Goal: Information Seeking & Learning: Learn about a topic

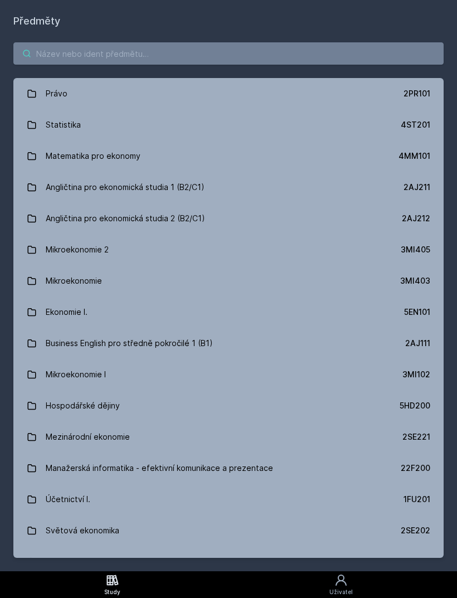
click at [144, 54] on input "search" at bounding box center [228, 53] width 430 height 22
type input "Mik"
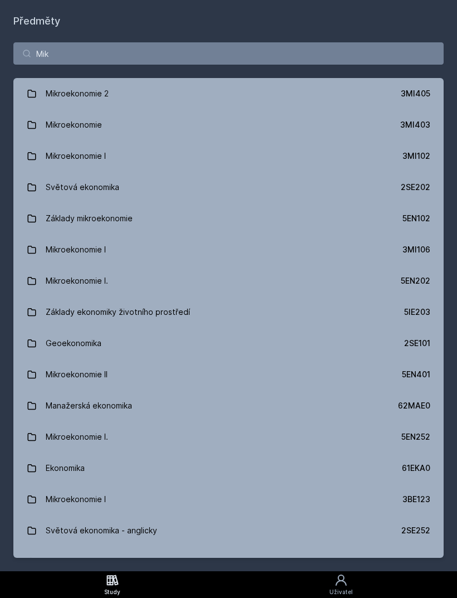
click at [132, 290] on link "Mikroekonomie I. 5EN202" at bounding box center [228, 280] width 430 height 31
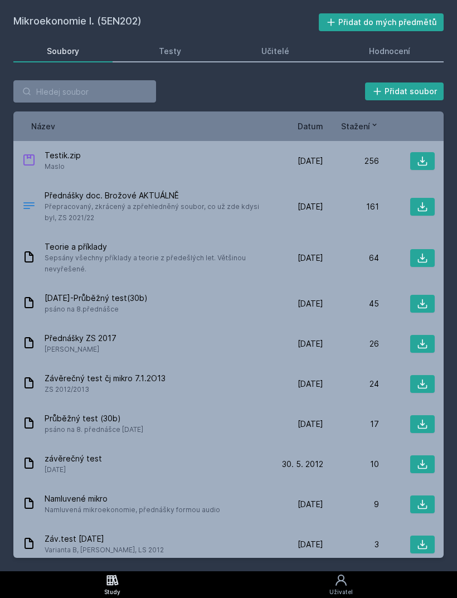
click at [275, 47] on div "Učitelé" at bounding box center [276, 51] width 28 height 11
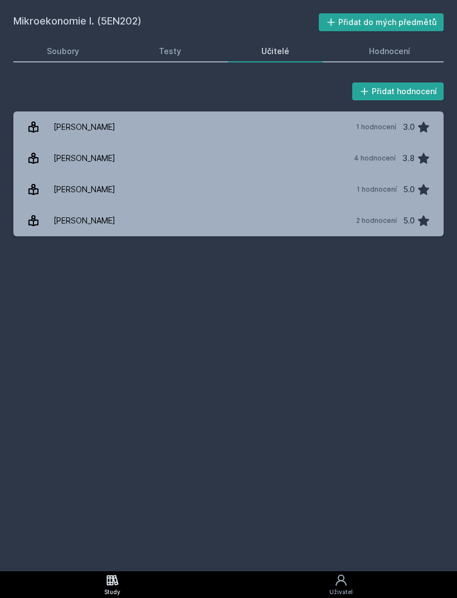
click at [229, 127] on link "[PERSON_NAME] 1 hodnocení 3.0" at bounding box center [228, 127] width 430 height 31
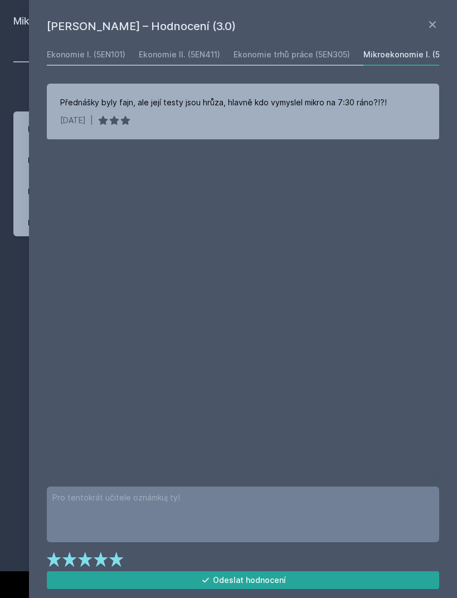
click at [434, 19] on icon at bounding box center [432, 24] width 13 height 13
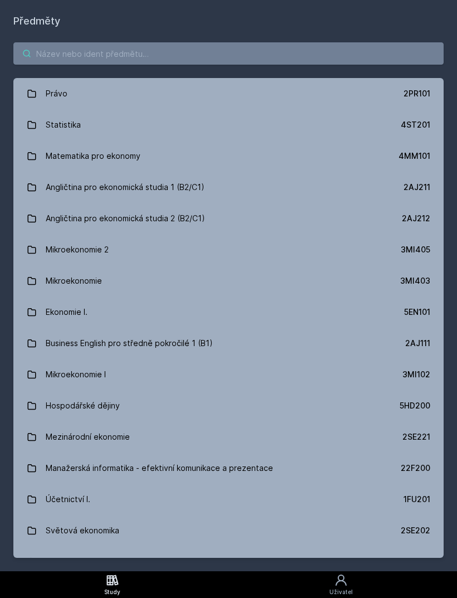
click at [129, 51] on input "search" at bounding box center [228, 53] width 430 height 22
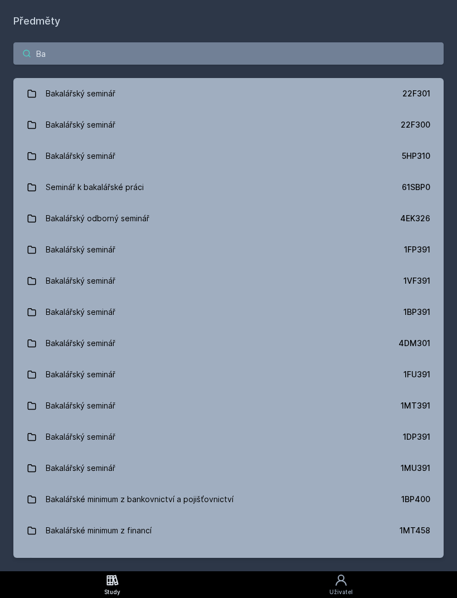
type input "B"
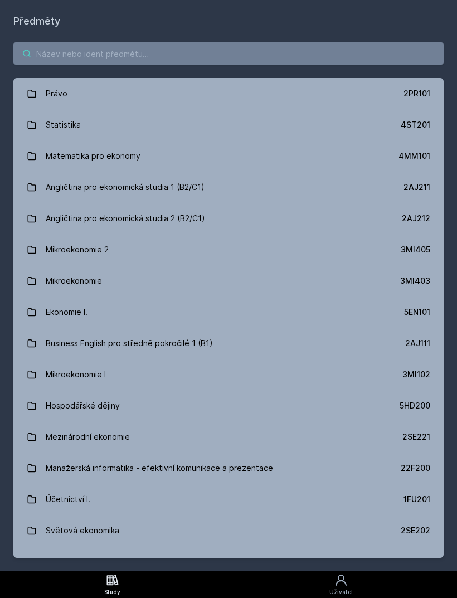
click at [194, 45] on input "search" at bounding box center [228, 53] width 430 height 22
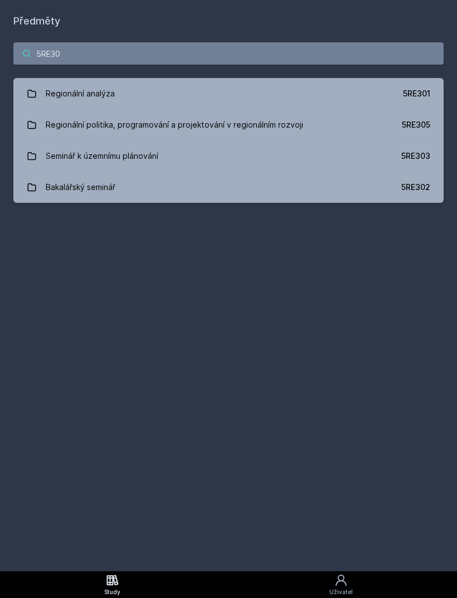
type input "5RE302"
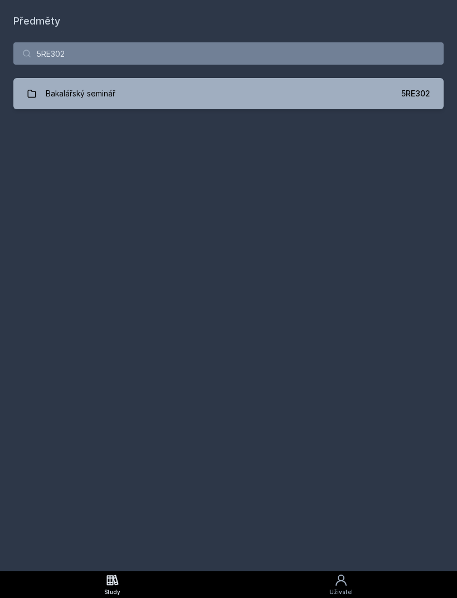
click at [333, 95] on link "Bakalářský seminář 5RE302" at bounding box center [228, 93] width 430 height 31
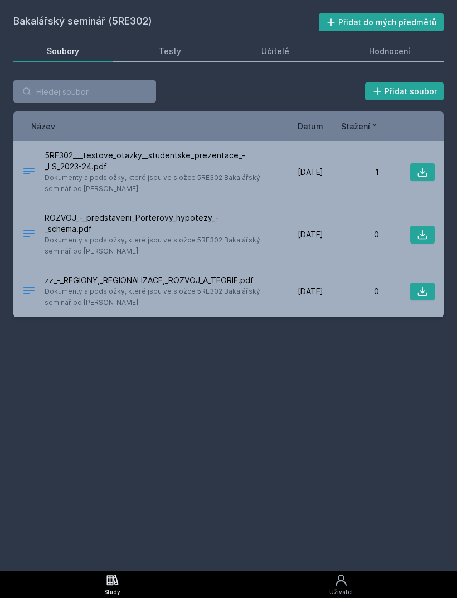
click at [186, 48] on link "Testy" at bounding box center [170, 51] width 89 height 22
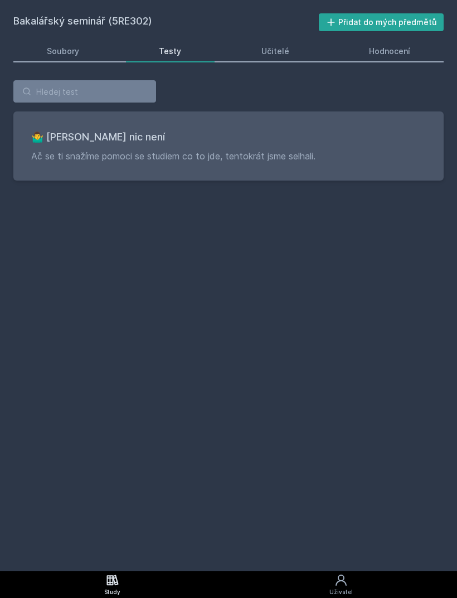
click at [281, 47] on div "Učitelé" at bounding box center [276, 51] width 28 height 11
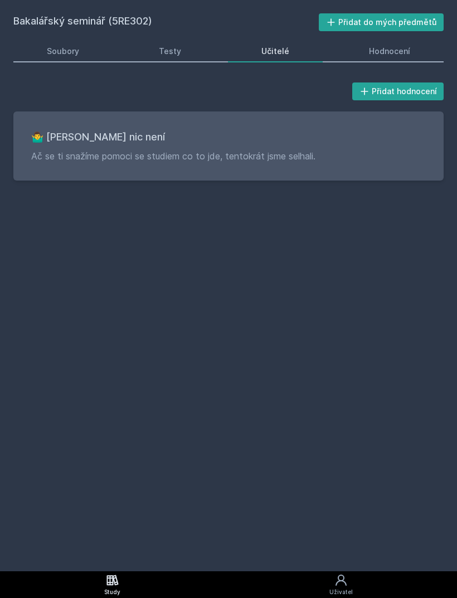
click at [400, 51] on div "Hodnocení" at bounding box center [389, 51] width 41 height 11
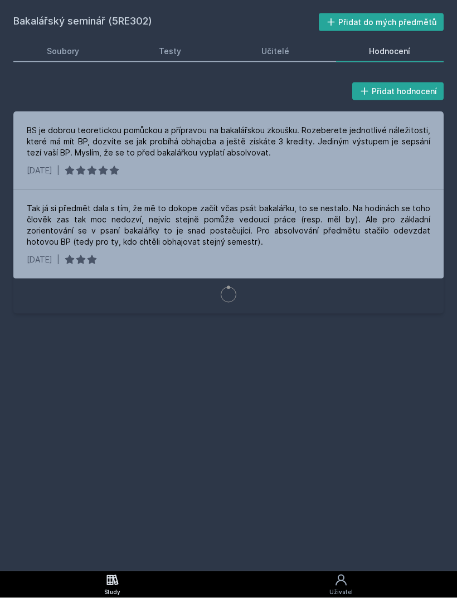
scroll to position [2, 0]
click at [62, 47] on div "Soubory" at bounding box center [63, 51] width 32 height 11
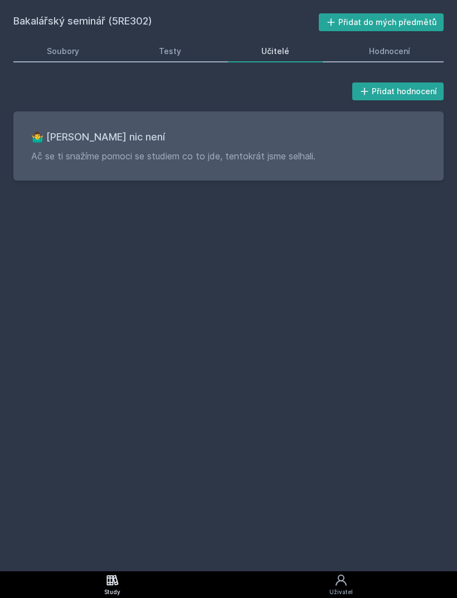
click at [67, 55] on link "Soubory" at bounding box center [62, 51] width 99 height 22
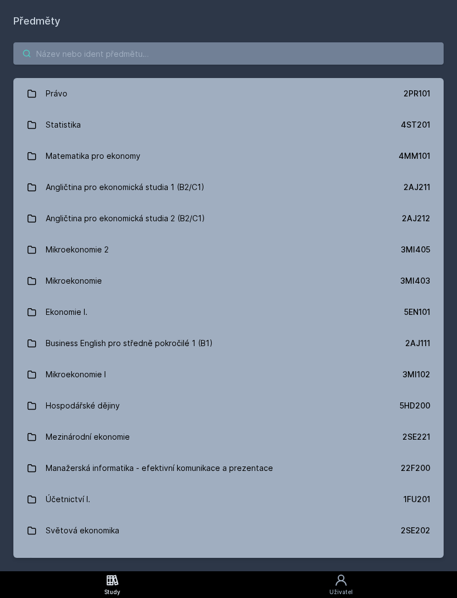
click at [120, 52] on input "search" at bounding box center [228, 53] width 430 height 22
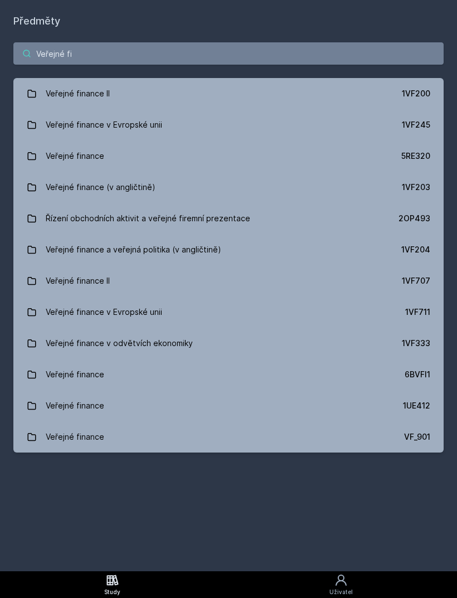
type input "Veřejné fi"
click at [376, 149] on link "Veřejné finance 5RE320" at bounding box center [228, 156] width 430 height 31
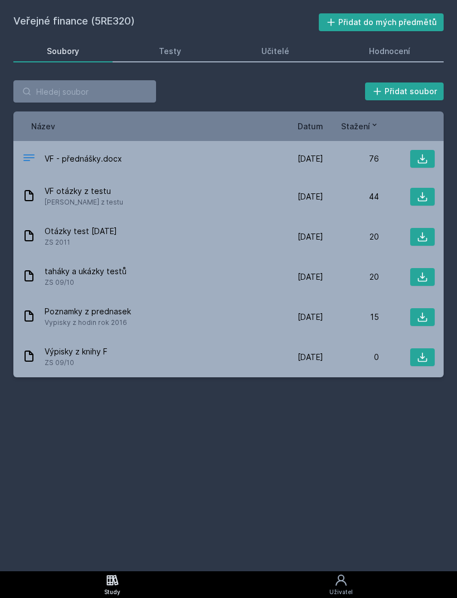
click at [398, 50] on div "Hodnocení" at bounding box center [389, 51] width 41 height 11
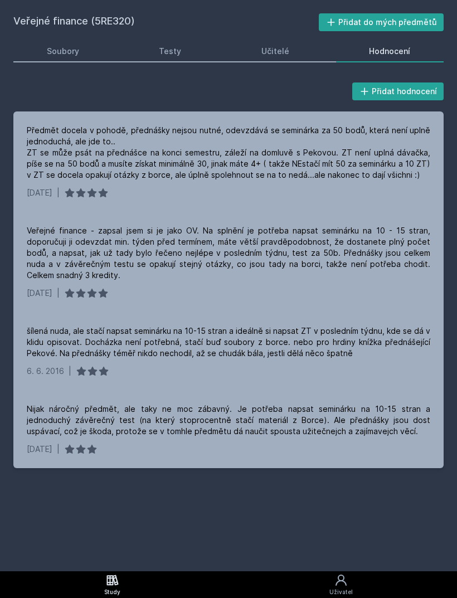
click at [246, 142] on div "Předmět docela v pohodě, přednášky nejsou nutné, odevzdává se seminárka za 50 b…" at bounding box center [229, 153] width 404 height 56
click at [214, 239] on div "Veřejné finance - zapsal jsem si je jako OV. Na splnění je potřeba napsat semin…" at bounding box center [229, 253] width 404 height 56
click at [235, 158] on div "Předmět docela v pohodě, přednášky nejsou nutné, odevzdává se seminárka za 50 b…" at bounding box center [229, 153] width 404 height 56
click at [72, 50] on div "Soubory" at bounding box center [63, 51] width 32 height 11
